Goal: Task Accomplishment & Management: Manage account settings

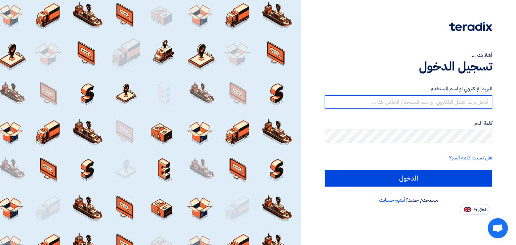
click at [475, 101] on input "text" at bounding box center [408, 101] width 167 height 13
type input "michael.shaker@kayanegy.com"
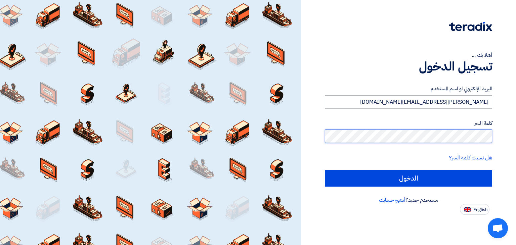
click at [325, 170] on input "الدخول" at bounding box center [408, 178] width 167 height 17
type input "Sign in"
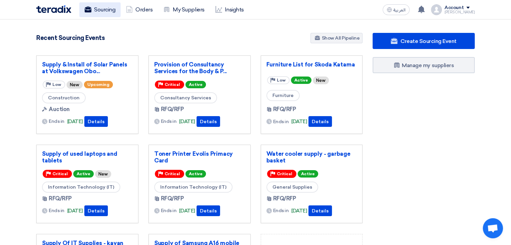
click at [95, 7] on link "Sourcing" at bounding box center [99, 9] width 41 height 15
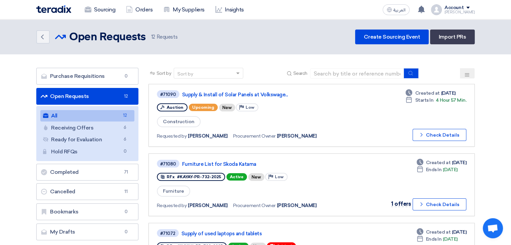
click at [384, 5] on nav "Sourcing Orders My Suppliers Insights العربية ع Mohamed Saudi shared Auction: S…" at bounding box center [255, 9] width 511 height 19
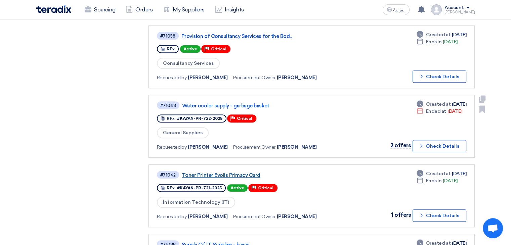
scroll to position [269, 0]
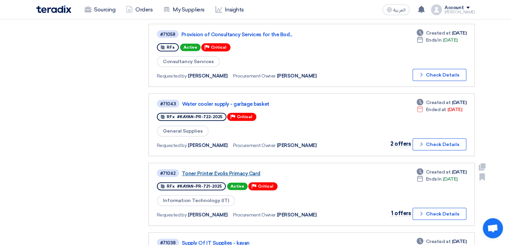
click at [234, 171] on link "Toner Printer Evolis Primacy Card" at bounding box center [266, 174] width 168 height 6
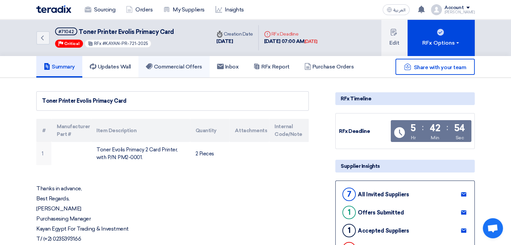
click at [170, 63] on link "Commercial Offers" at bounding box center [174, 67] width 71 height 22
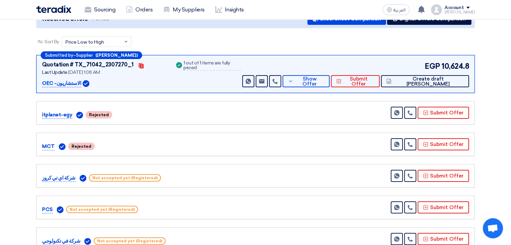
scroll to position [67, 0]
